Goal: Check status

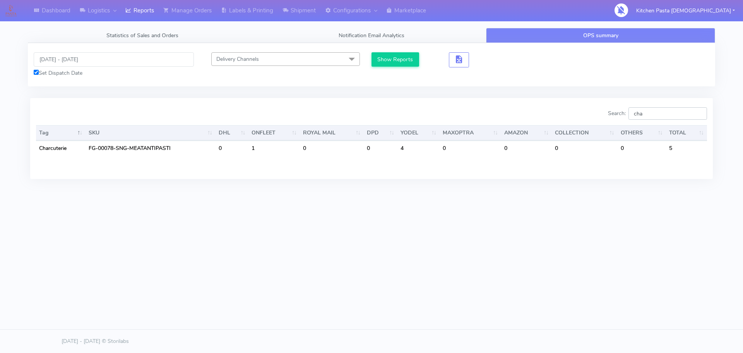
drag, startPoint x: 655, startPoint y: 113, endPoint x: 615, endPoint y: 115, distance: 40.3
click at [615, 115] on label "Search: cha" at bounding box center [657, 113] width 99 height 12
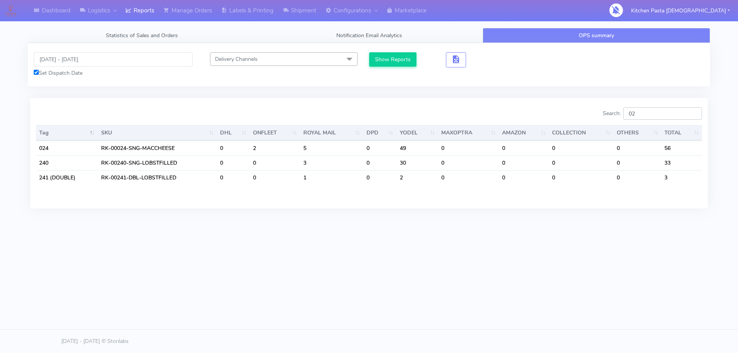
type input "0"
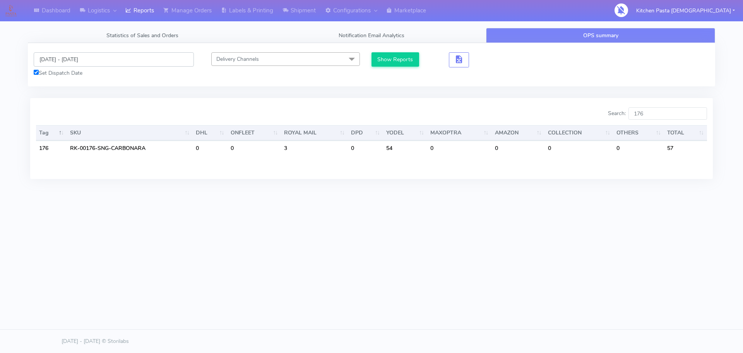
click at [84, 62] on input "[DATE] - [DATE]" at bounding box center [114, 59] width 160 height 14
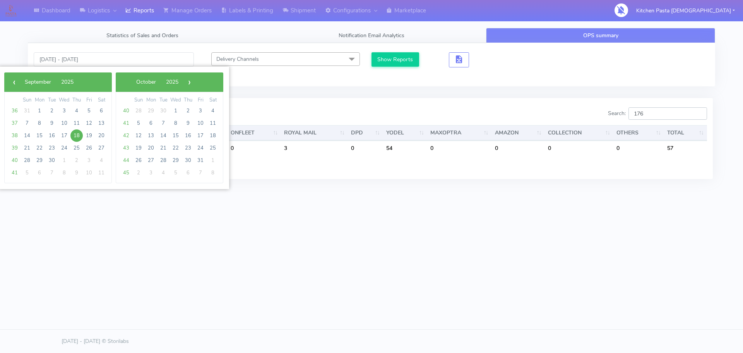
click at [651, 110] on input "176" at bounding box center [668, 113] width 79 height 12
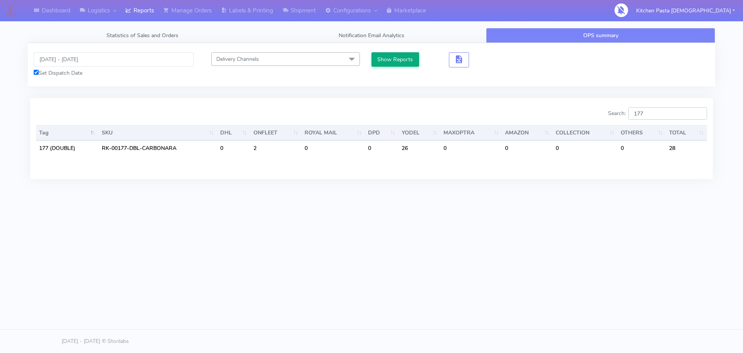
type input "177"
click at [389, 58] on button "Show Reports" at bounding box center [396, 59] width 48 height 14
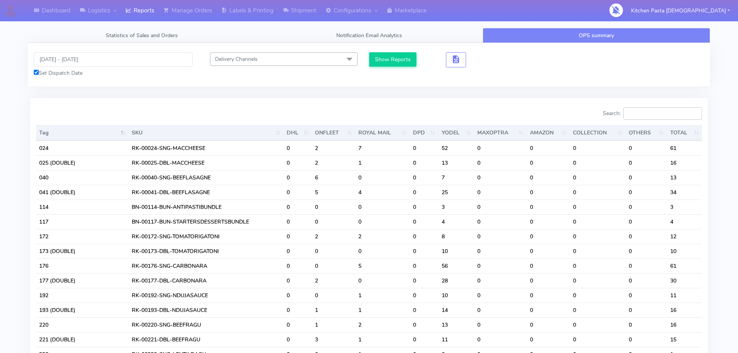
click at [652, 112] on input "Search:" at bounding box center [662, 113] width 79 height 12
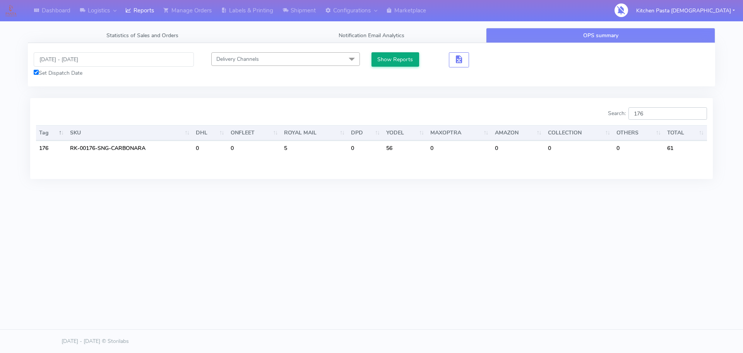
type input "176"
click at [390, 64] on button "Show Reports" at bounding box center [396, 59] width 48 height 14
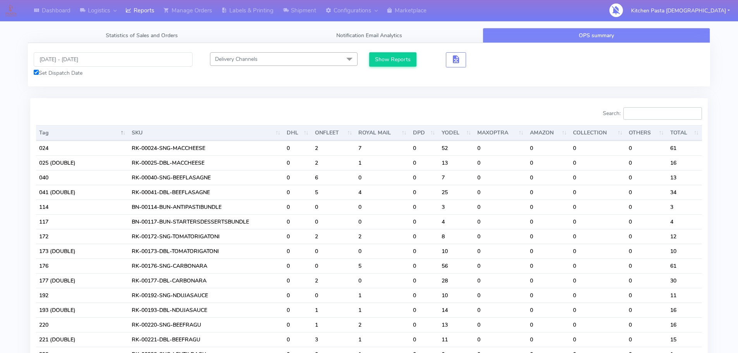
click at [652, 117] on input "Search:" at bounding box center [662, 113] width 79 height 12
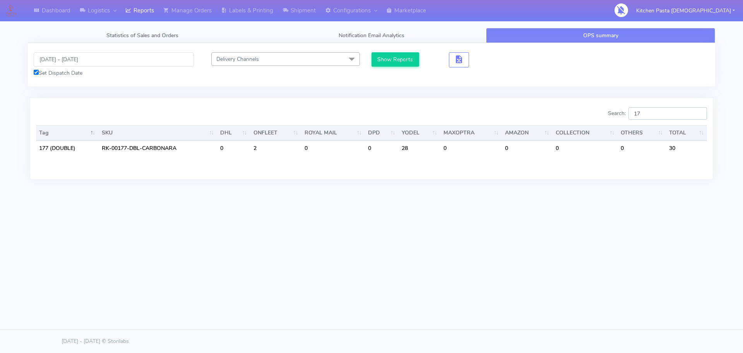
type input "1"
